Goal: Task Accomplishment & Management: Manage account settings

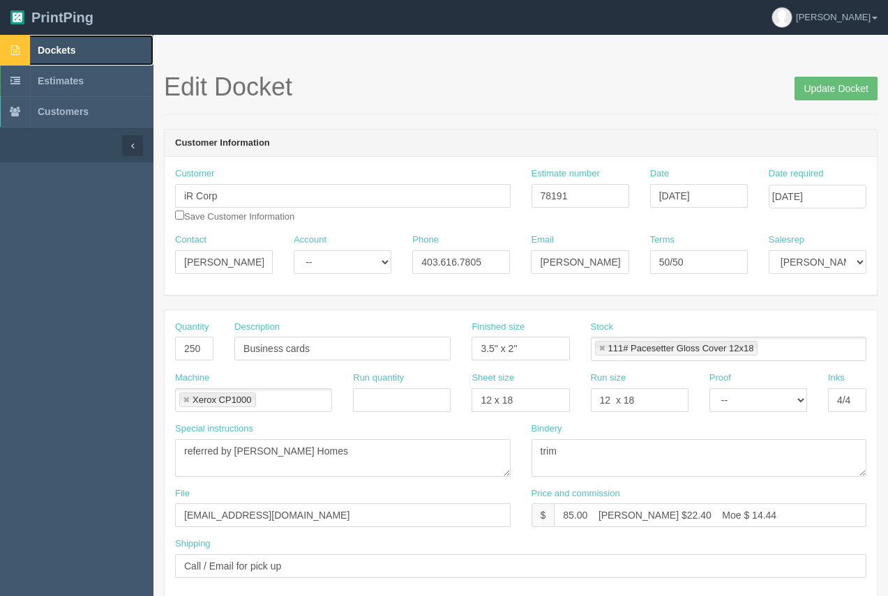
click at [62, 57] on link "Dockets" at bounding box center [76, 50] width 153 height 31
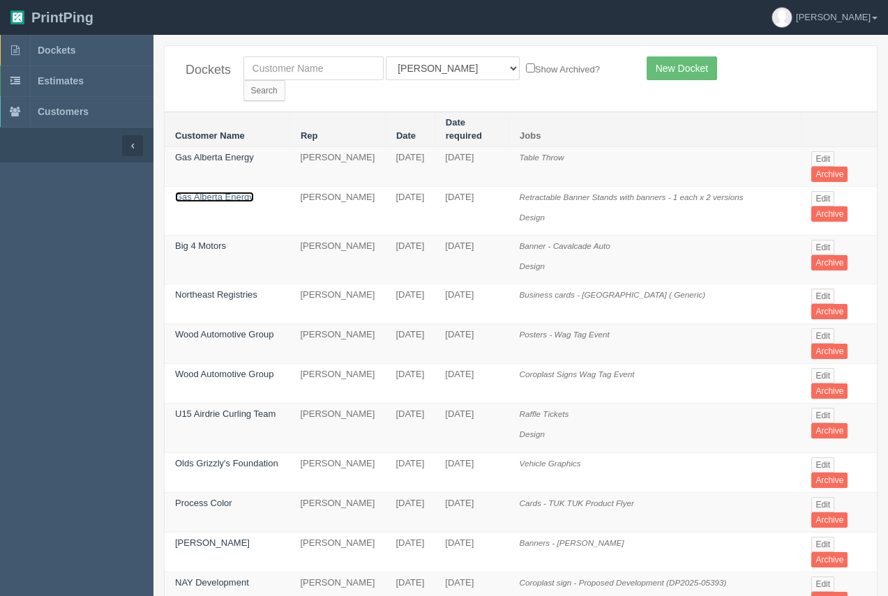
click at [243, 192] on link "Gas Alberta Energy" at bounding box center [214, 197] width 79 height 10
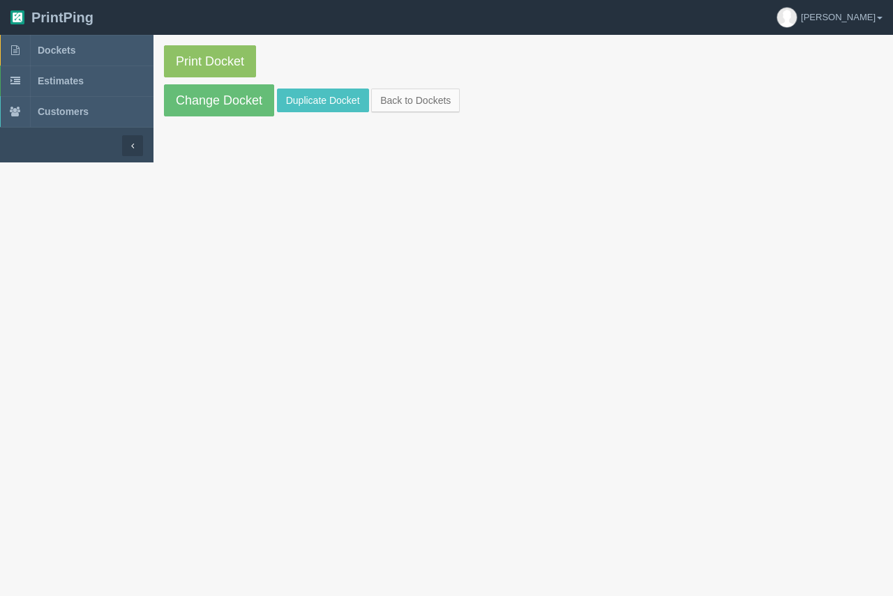
click at [242, 132] on section "Print Docket Change Docket Duplicate Docket Back to Dockets" at bounding box center [522, 99] width 739 height 128
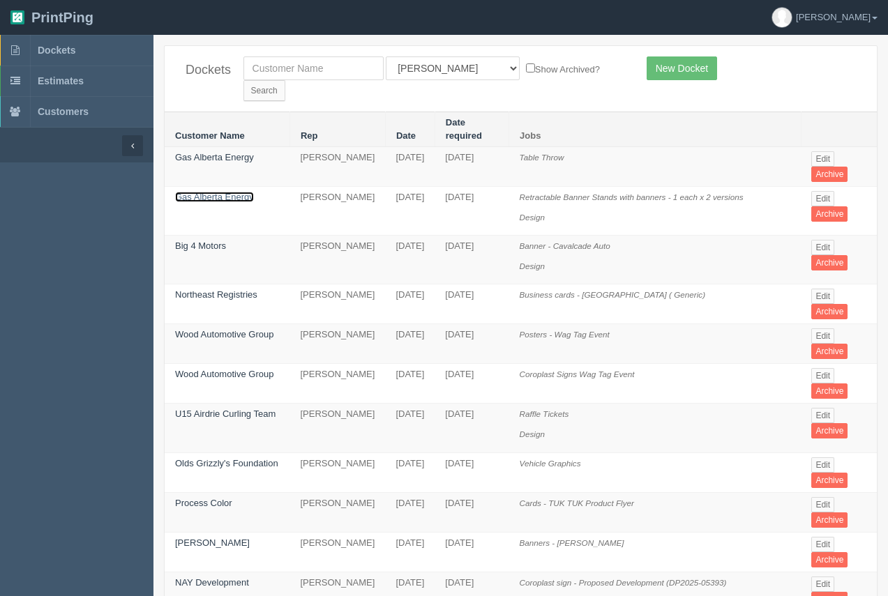
click at [218, 192] on link "Gas Alberta Energy" at bounding box center [214, 197] width 79 height 10
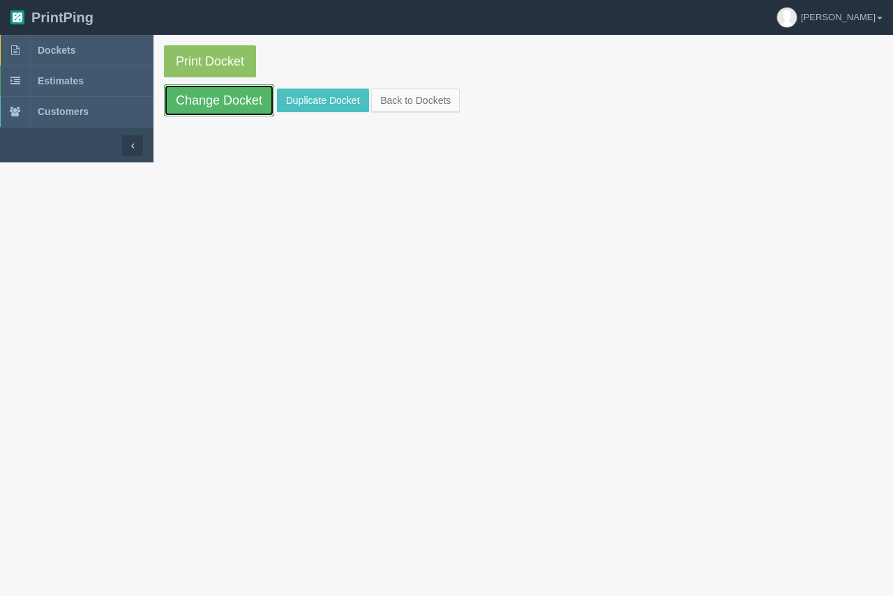
click at [246, 108] on link "Change Docket" at bounding box center [219, 100] width 110 height 32
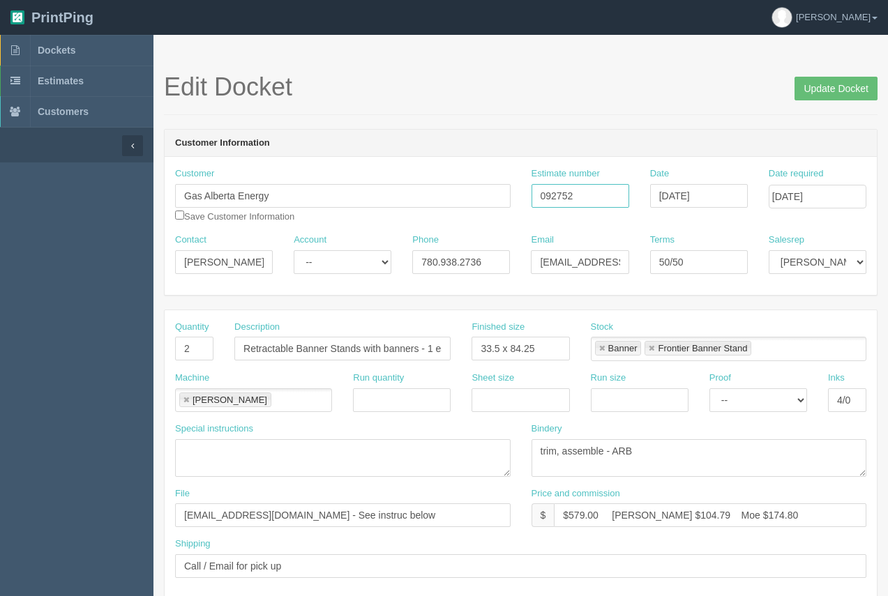
click at [587, 196] on input "092752" at bounding box center [581, 196] width 98 height 24
type input "092756"
click at [849, 90] on input "Update Docket" at bounding box center [836, 89] width 83 height 24
